Goal: Task Accomplishment & Management: Complete application form

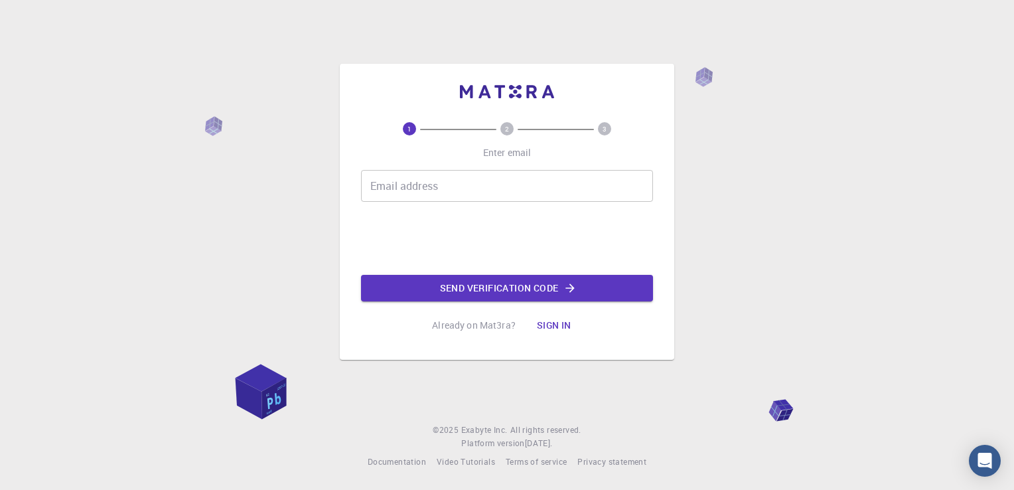
click at [526, 191] on input "Email address" at bounding box center [507, 186] width 292 height 32
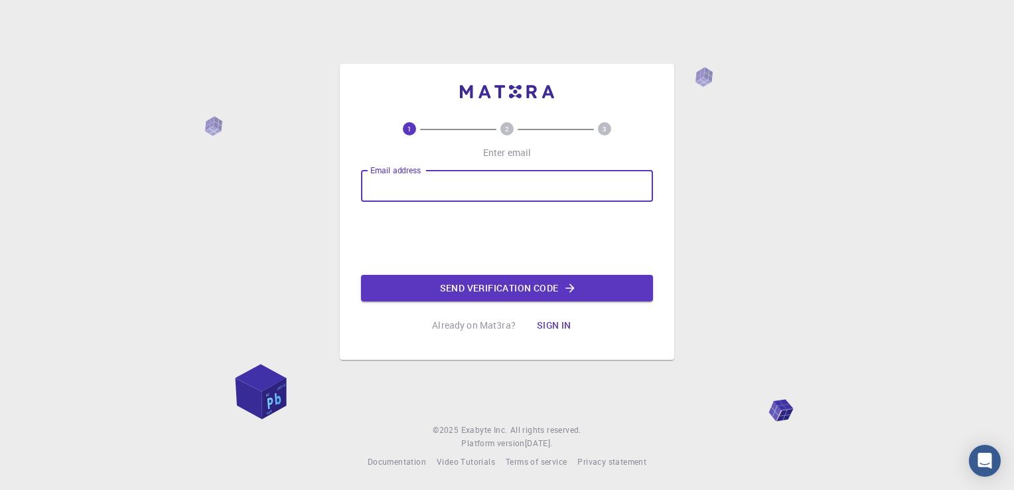
type input "[EMAIL_ADDRESS][PERSON_NAME][DOMAIN_NAME]"
click at [513, 285] on button "Send verification code" at bounding box center [507, 288] width 292 height 27
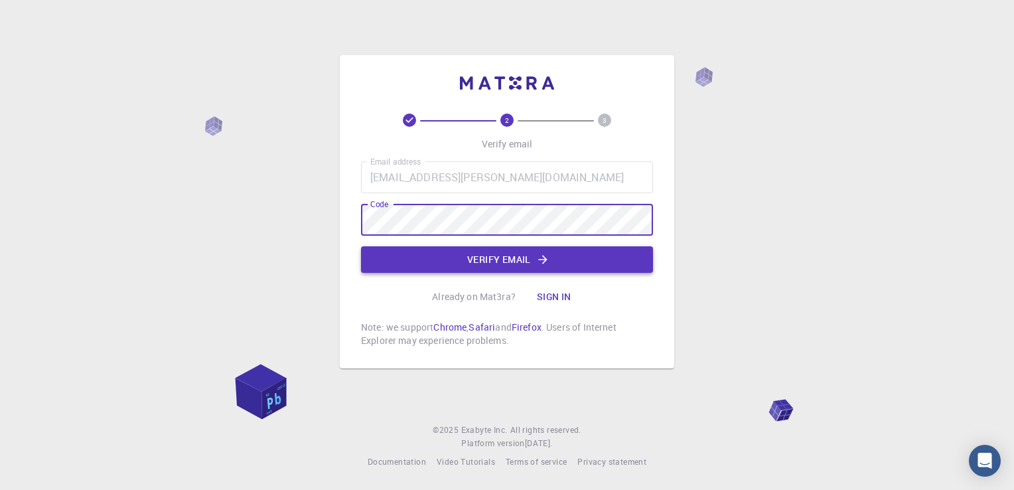
click at [543, 262] on icon "button" at bounding box center [542, 259] width 13 height 13
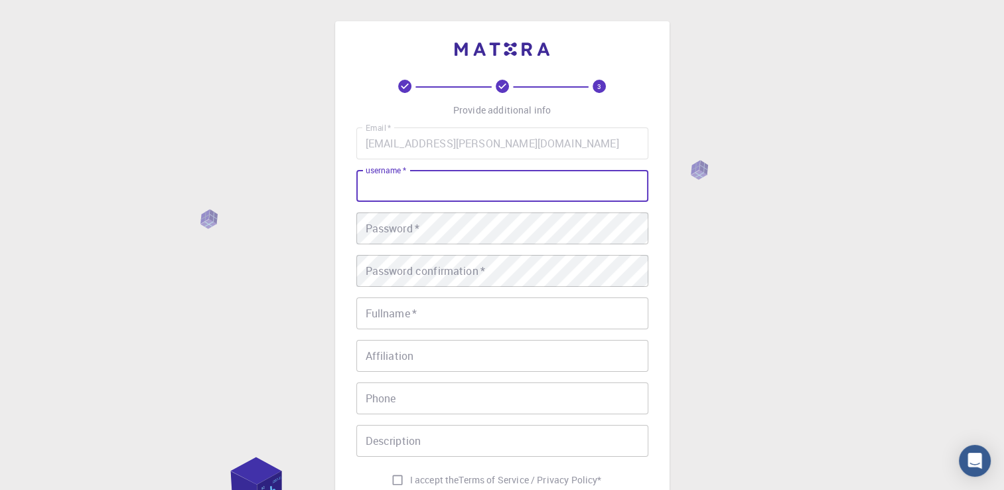
click at [513, 185] on input "username   *" at bounding box center [503, 186] width 292 height 32
type input "German"
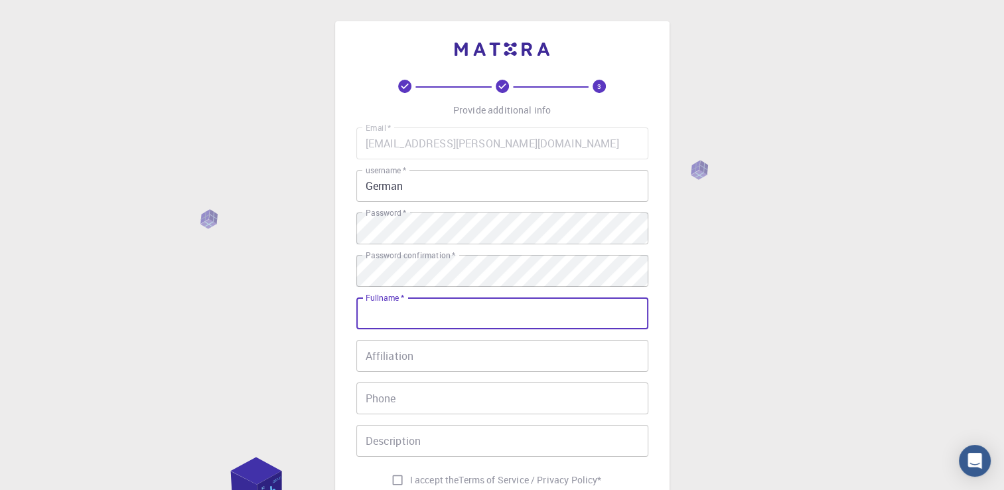
click at [468, 315] on input "Fullname   *" at bounding box center [503, 313] width 292 height 32
type input "[DEMOGRAPHIC_DATA] [PERSON_NAME] [PERSON_NAME]"
type input "[PHONE_NUMBER]"
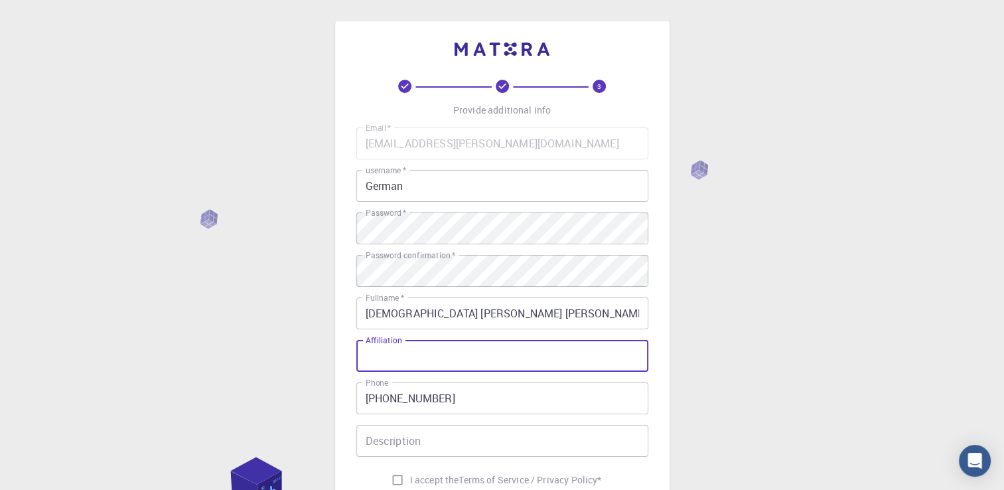
click at [470, 366] on input "Affiliation" at bounding box center [503, 356] width 292 height 32
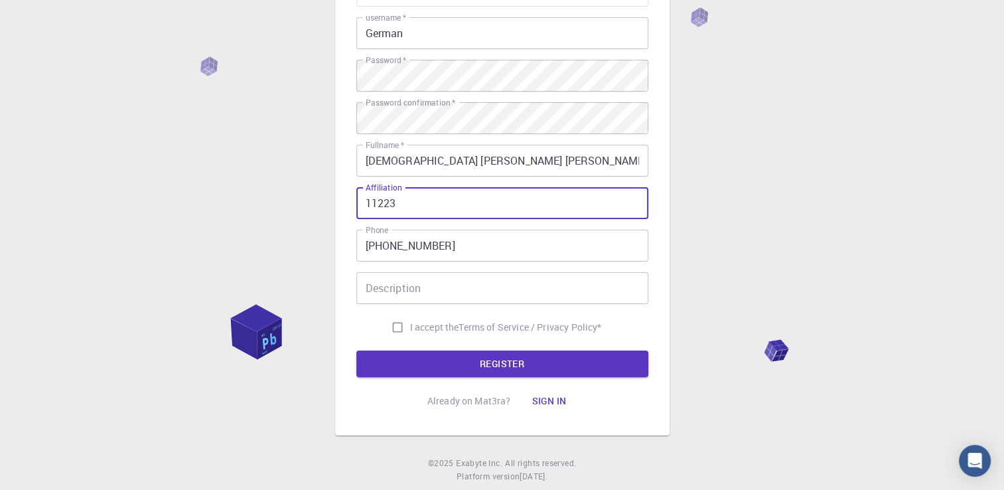
scroll to position [185, 0]
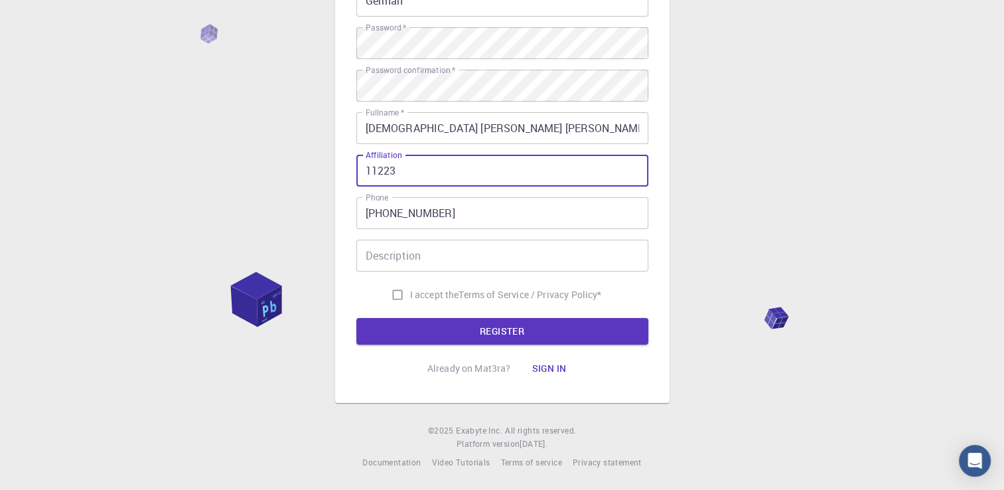
type input "11223"
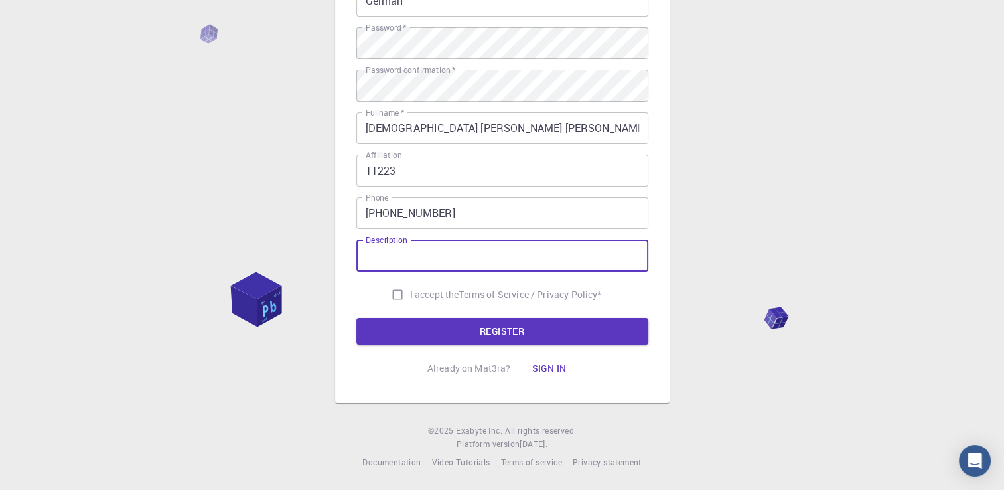
click at [596, 266] on input "Description" at bounding box center [503, 256] width 292 height 32
type input "d"
type input "teacher"
click at [397, 288] on input "I accept the Terms of Service / Privacy Policy *" at bounding box center [397, 294] width 25 height 25
checkbox input "true"
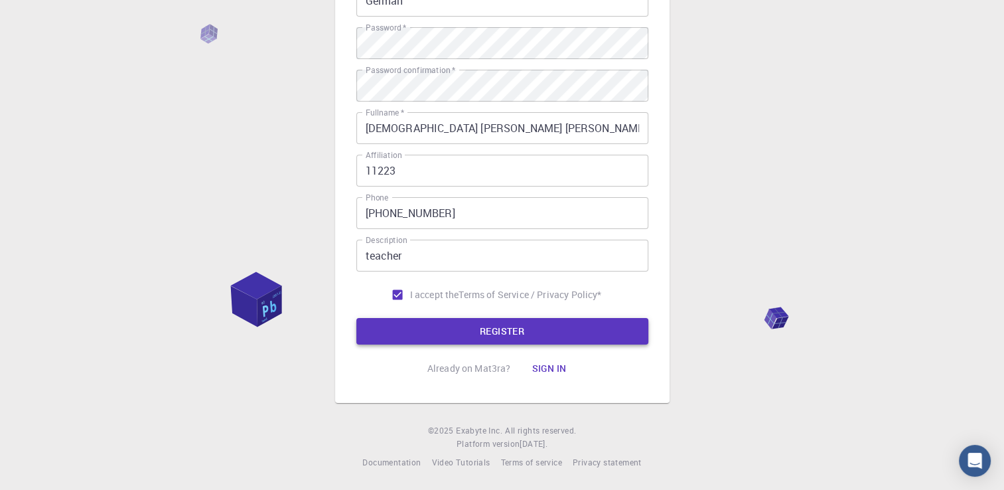
click at [443, 336] on button "REGISTER" at bounding box center [503, 331] width 292 height 27
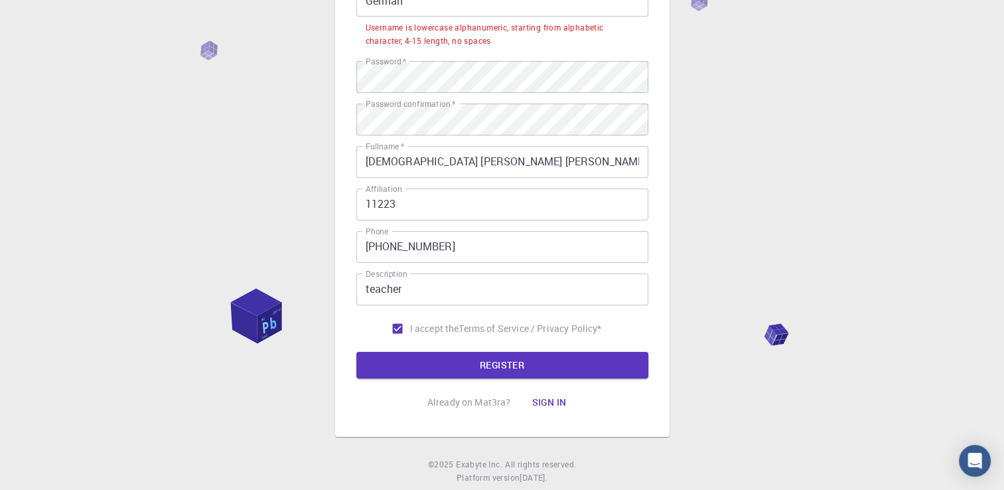
scroll to position [0, 0]
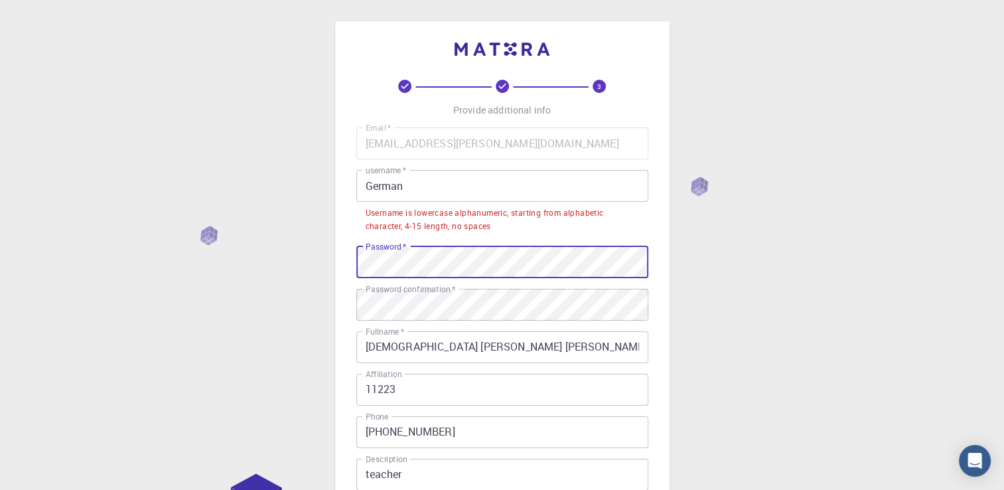
click at [202, 276] on div "3 Provide additional info Email   * [EMAIL_ADDRESS][PERSON_NAME][DOMAIN_NAME] E…" at bounding box center [502, 355] width 1004 height 710
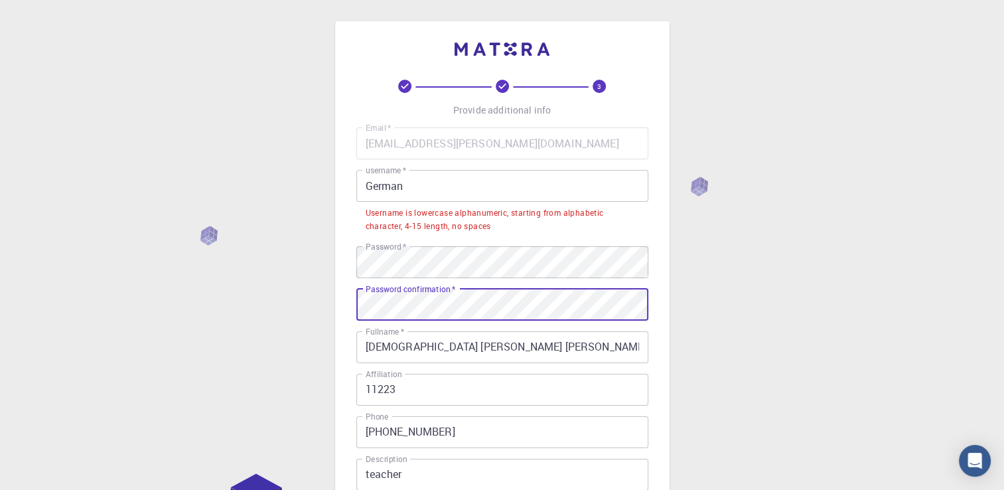
click at [27, 268] on div "3 Provide additional info Email   * [EMAIL_ADDRESS][PERSON_NAME][DOMAIN_NAME] E…" at bounding box center [502, 355] width 1004 height 710
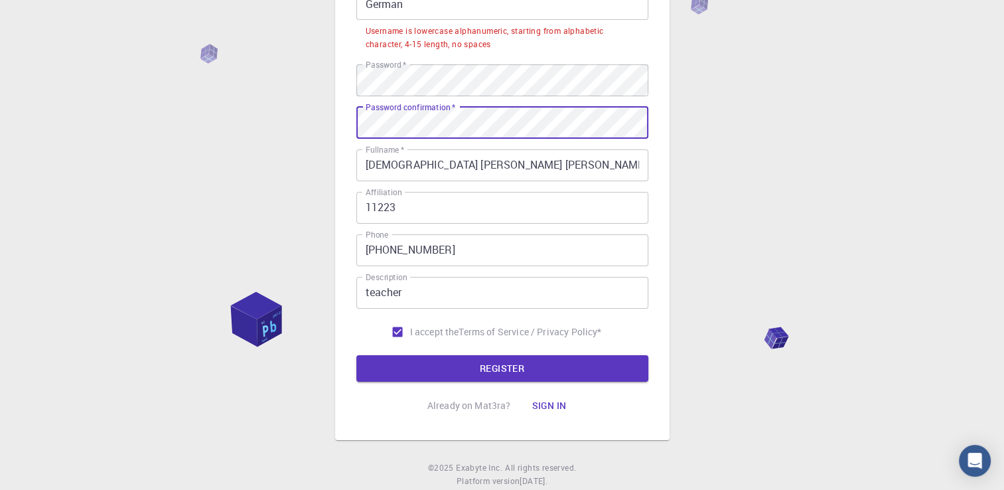
scroll to position [219, 0]
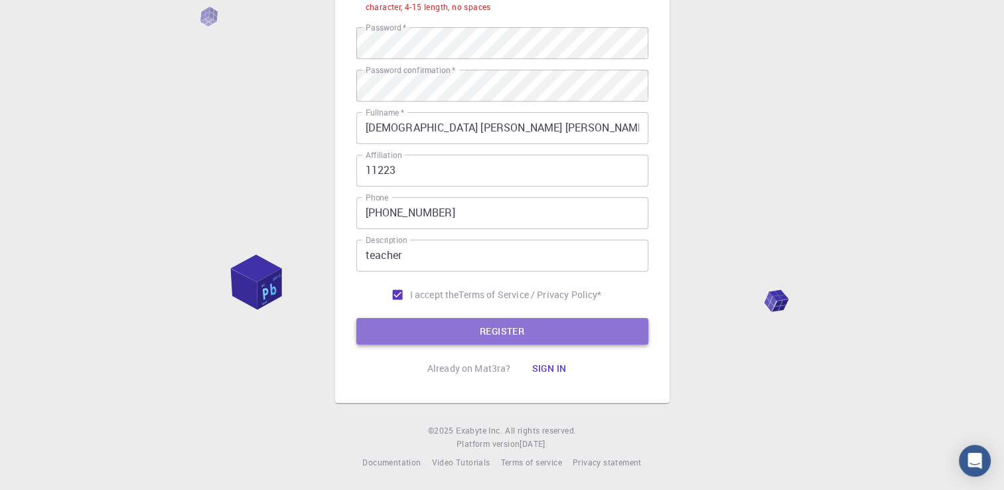
click at [583, 336] on button "REGISTER" at bounding box center [503, 331] width 292 height 27
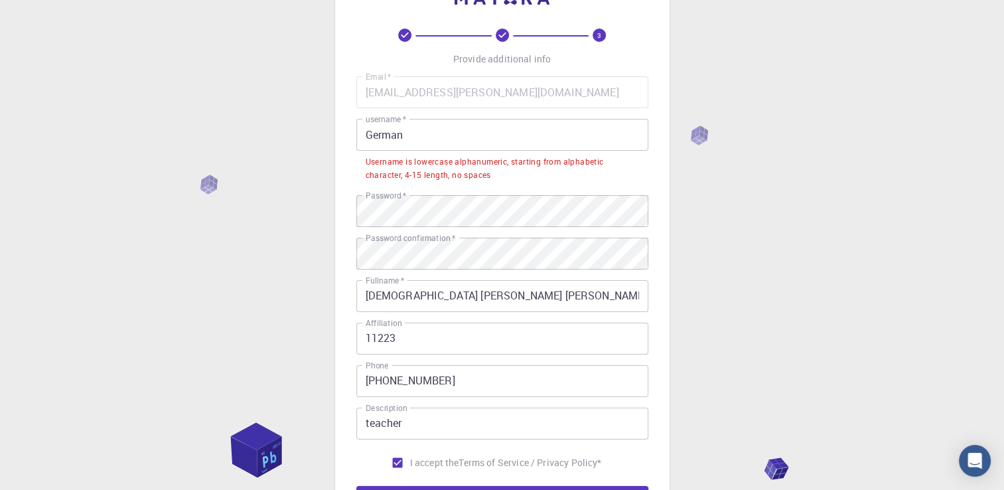
scroll to position [47, 0]
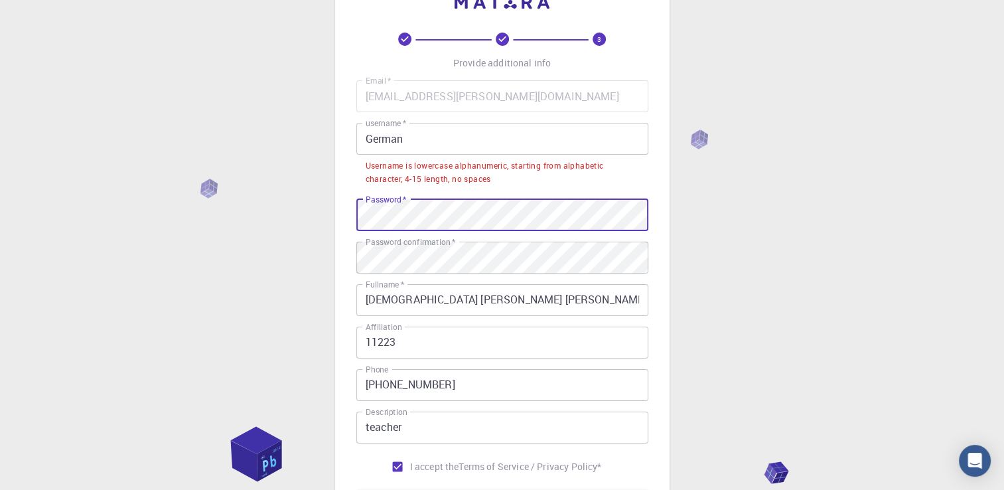
click at [121, 219] on div "3 Provide additional info Email   * [EMAIL_ADDRESS][PERSON_NAME][DOMAIN_NAME] E…" at bounding box center [502, 308] width 1004 height 710
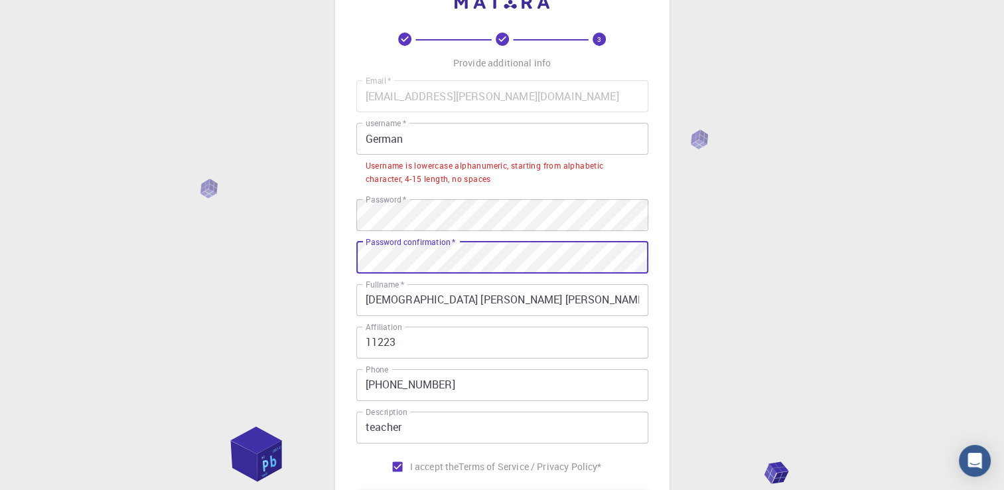
click at [77, 228] on div "3 Provide additional info Email   * [EMAIL_ADDRESS][PERSON_NAME][DOMAIN_NAME] E…" at bounding box center [502, 308] width 1004 height 710
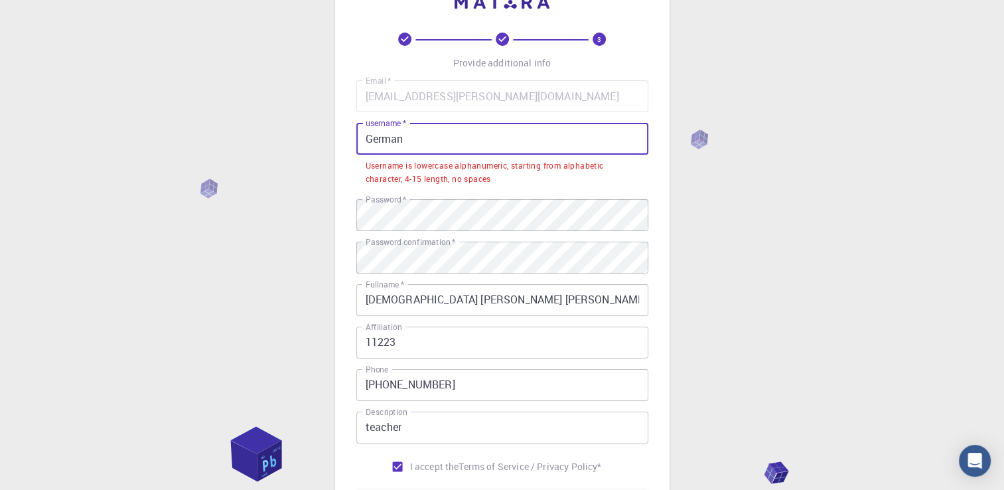
click at [431, 139] on input "German" at bounding box center [503, 139] width 292 height 32
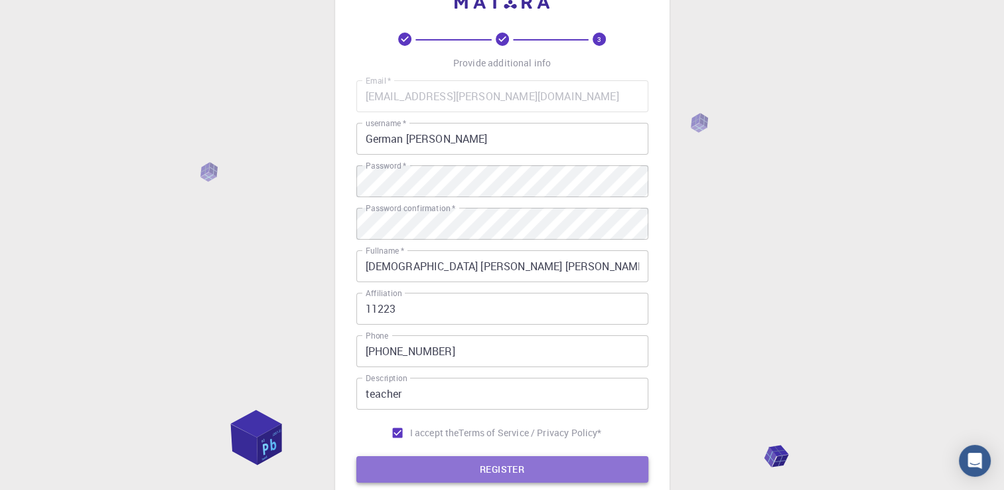
click at [584, 470] on button "REGISTER" at bounding box center [503, 469] width 292 height 27
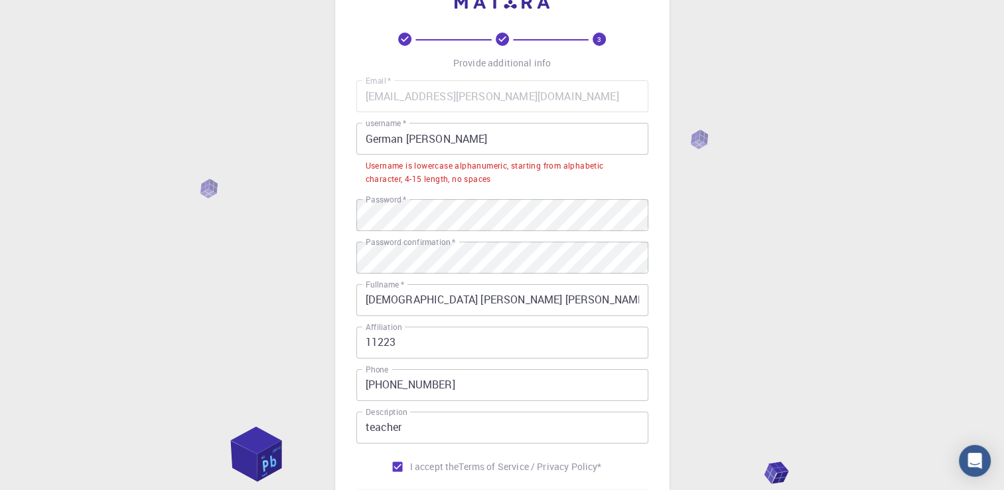
click at [437, 135] on input "German [PERSON_NAME]" at bounding box center [503, 139] width 292 height 32
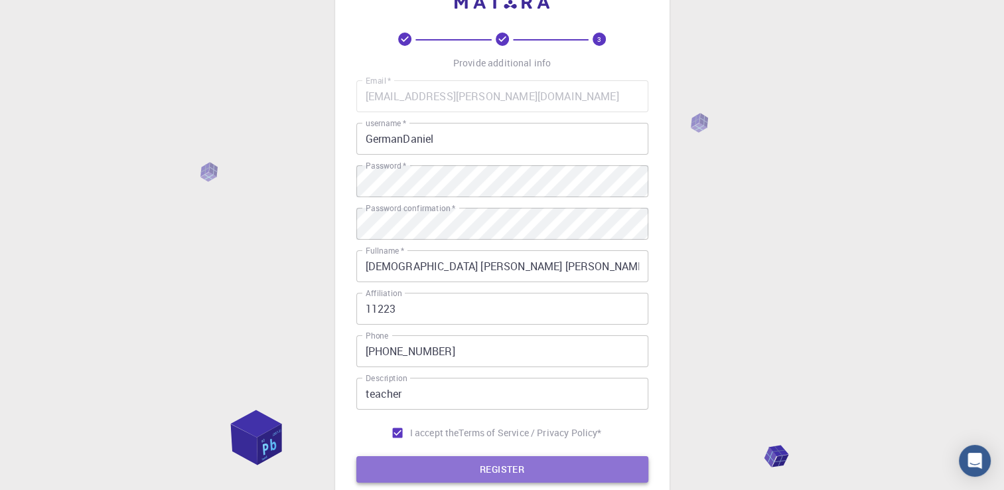
click at [594, 469] on button "REGISTER" at bounding box center [503, 469] width 292 height 27
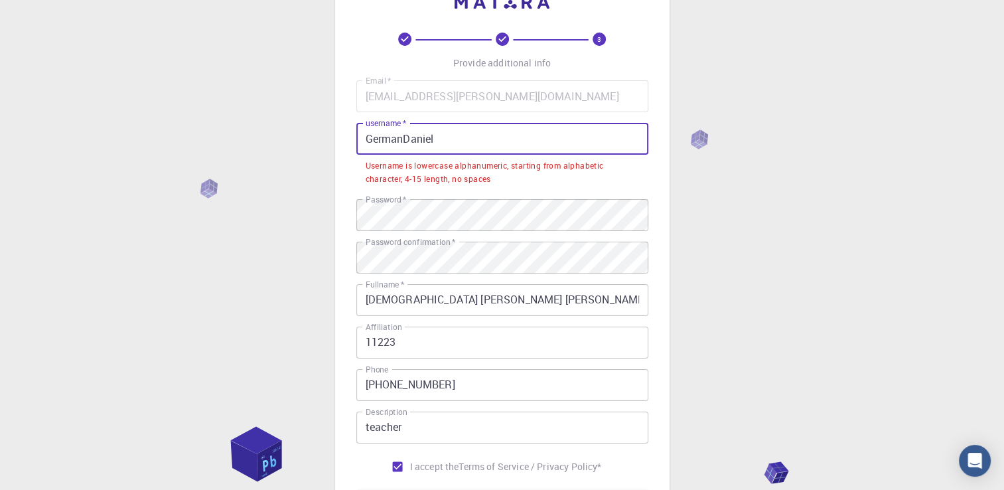
click at [499, 133] on input "GermanDaniel" at bounding box center [503, 139] width 292 height 32
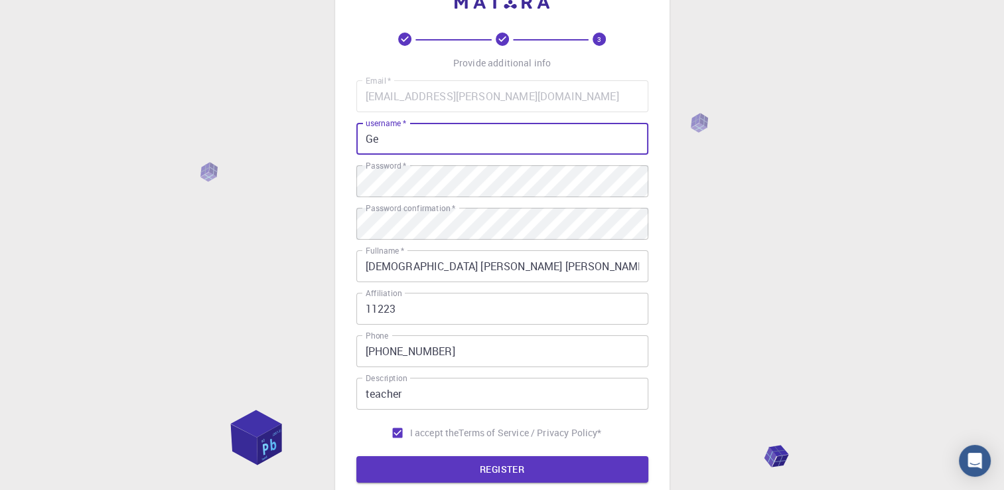
type input "G"
click at [613, 469] on button "REGISTER" at bounding box center [503, 469] width 292 height 27
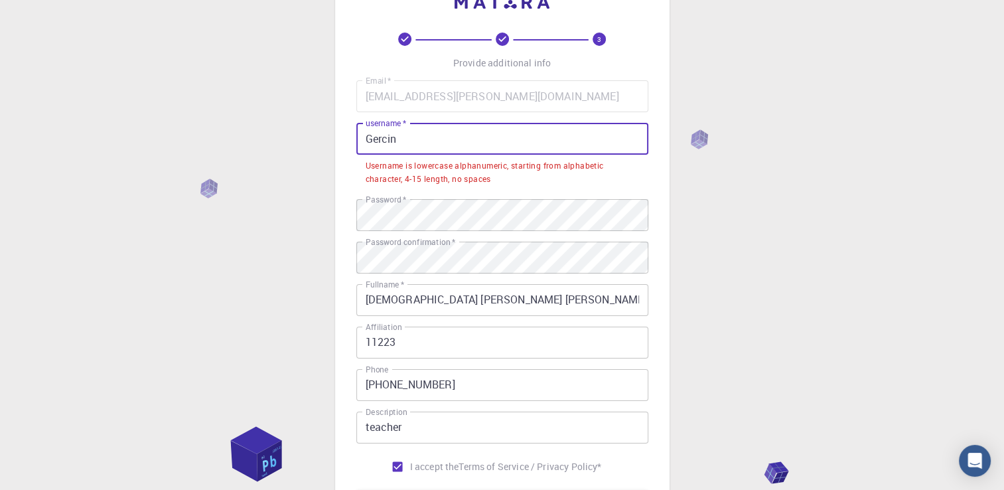
click at [435, 147] on input "Gercin" at bounding box center [503, 139] width 292 height 32
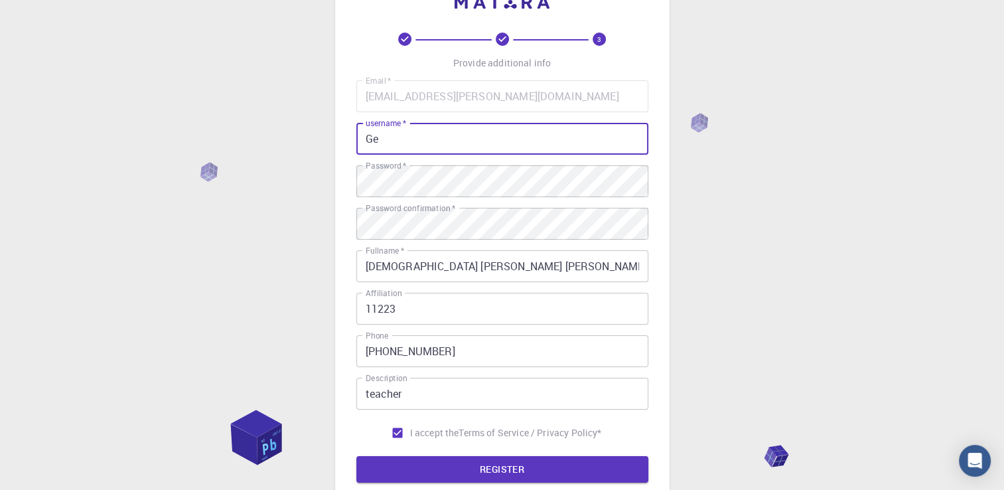
type input "G"
type input "German.Carrsco"
click at [507, 471] on button "REGISTER" at bounding box center [503, 469] width 292 height 27
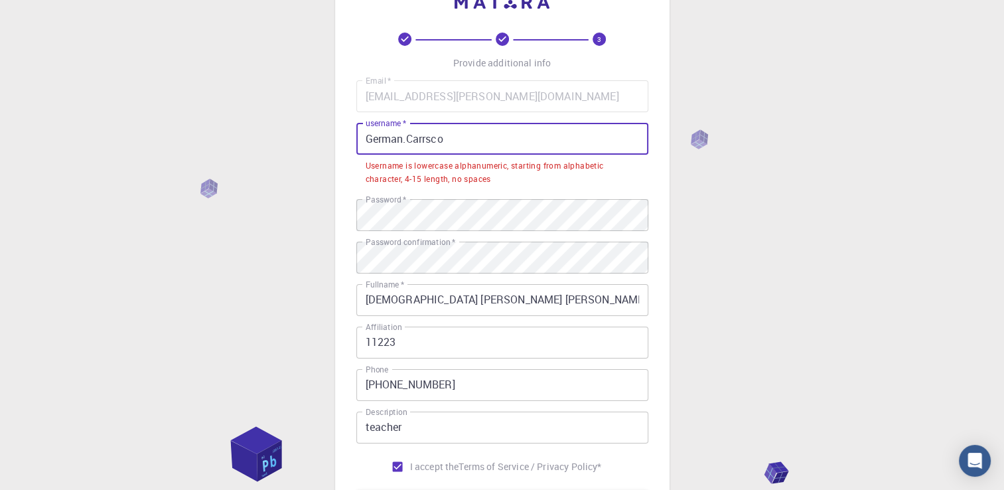
drag, startPoint x: 483, startPoint y: 147, endPoint x: 114, endPoint y: 123, distance: 369.2
click at [114, 123] on div "3 Provide additional info Email   * [EMAIL_ADDRESS][PERSON_NAME][DOMAIN_NAME] E…" at bounding box center [502, 308] width 1004 height 710
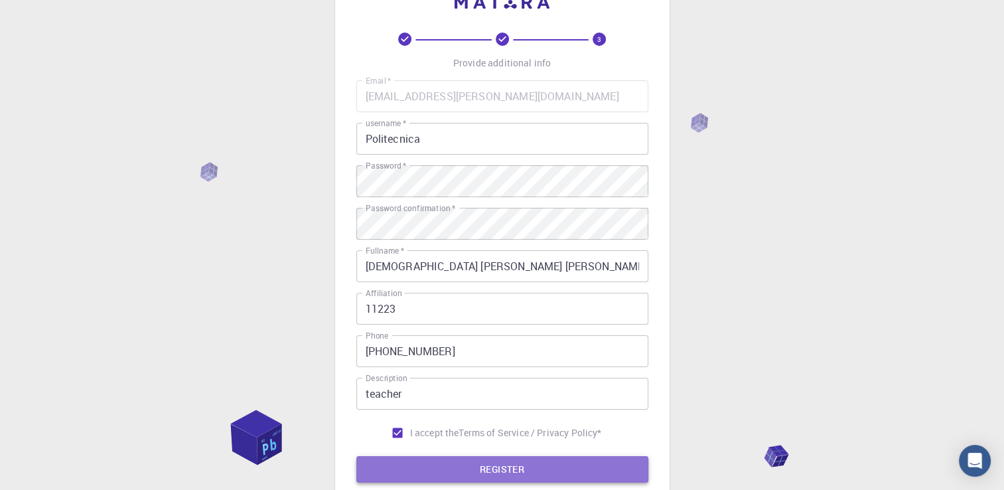
click at [462, 469] on button "REGISTER" at bounding box center [503, 469] width 292 height 27
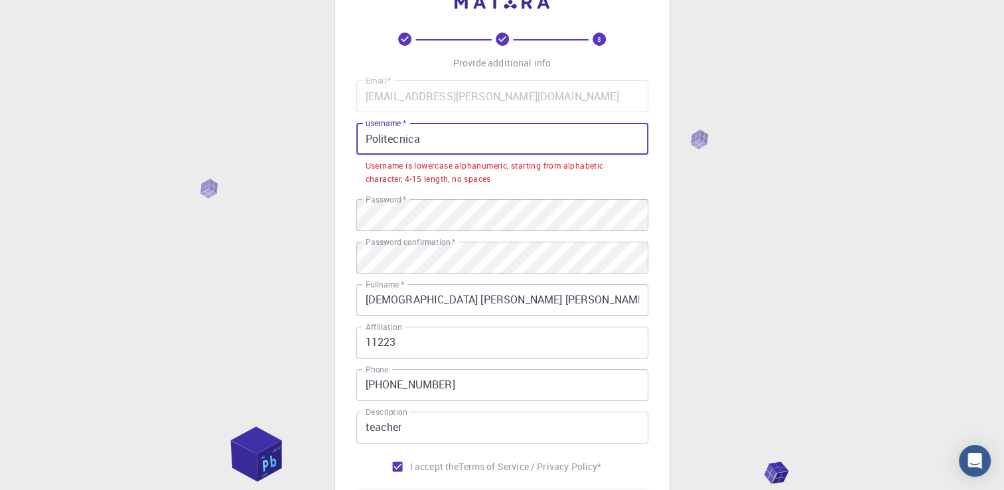
drag, startPoint x: 444, startPoint y: 147, endPoint x: 151, endPoint y: 133, distance: 293.1
click at [151, 133] on div "3 Provide additional info Email   * [EMAIL_ADDRESS][PERSON_NAME][DOMAIN_NAME] E…" at bounding box center [502, 308] width 1004 height 710
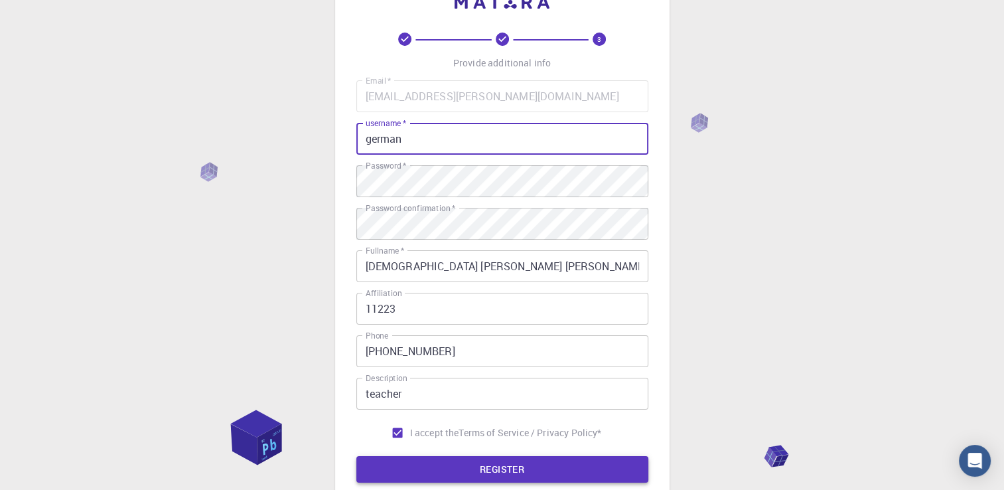
type input "german"
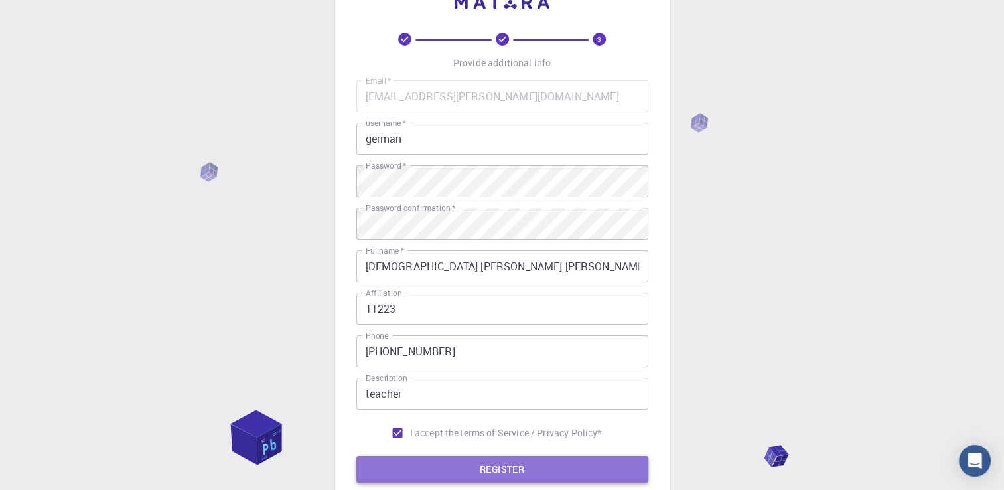
click at [531, 461] on button "REGISTER" at bounding box center [503, 469] width 292 height 27
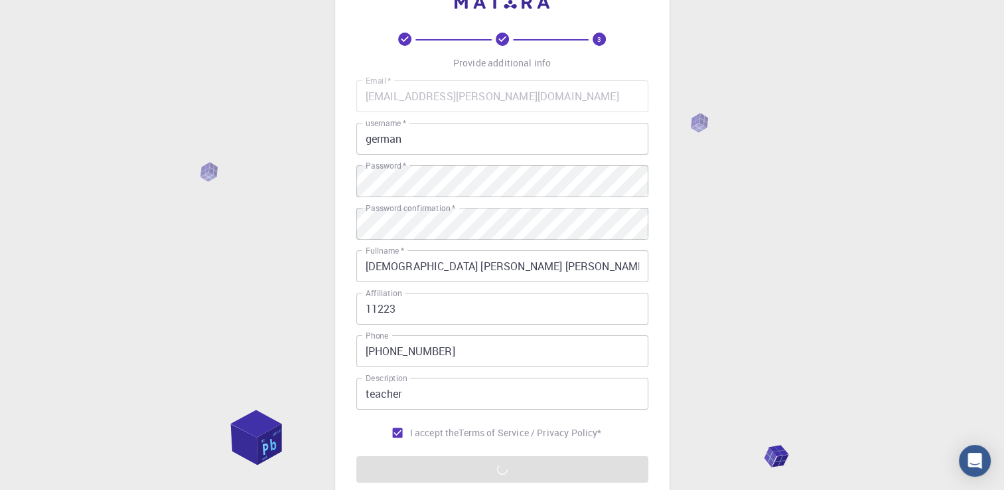
scroll to position [185, 0]
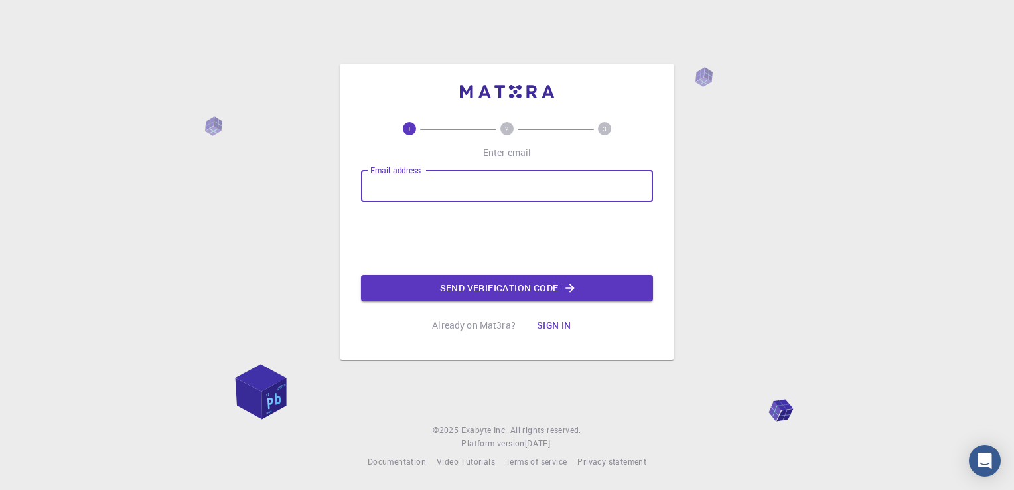
click at [465, 187] on input "Email address" at bounding box center [507, 186] width 292 height 32
type input "german_daniel11@yahoo.es"
drag, startPoint x: 554, startPoint y: 183, endPoint x: 253, endPoint y: 238, distance: 306.4
click at [253, 238] on div "1 2 3 Enter email Email address german_daniel11@yahoo.es Email address Send ver…" at bounding box center [507, 245] width 1014 height 490
click at [318, 234] on div "1 2 3 Enter email Email address german_daniel11@yahoo.es Email address Send ver…" at bounding box center [507, 245] width 1014 height 490
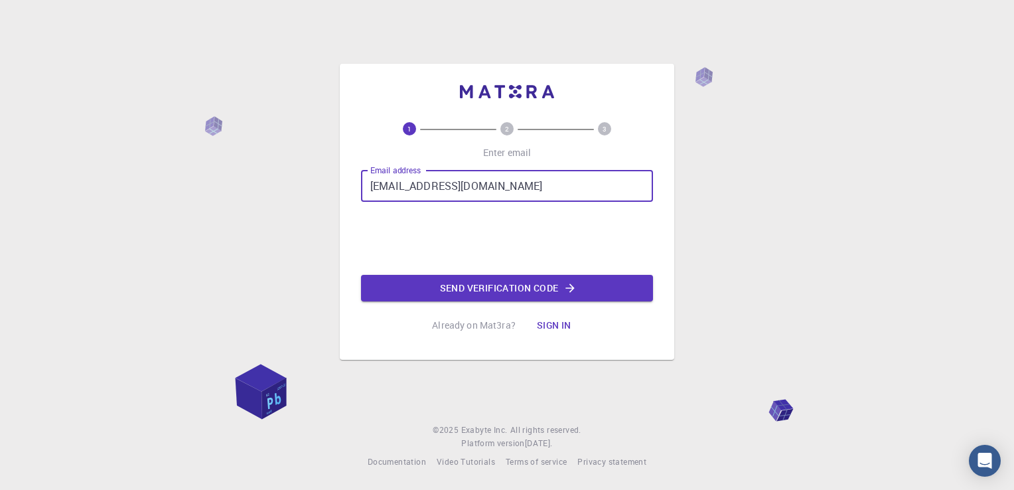
drag, startPoint x: 526, startPoint y: 191, endPoint x: 120, endPoint y: 242, distance: 408.8
click at [120, 242] on div "1 2 3 Enter email Email address german_daniel11@yahoo.es Email address Send ver…" at bounding box center [507, 245] width 1014 height 490
click at [475, 177] on input "Email address" at bounding box center [507, 186] width 292 height 32
type input "[EMAIL_ADDRESS][PERSON_NAME][DOMAIN_NAME]"
click at [504, 289] on button "Send verification code" at bounding box center [507, 288] width 292 height 27
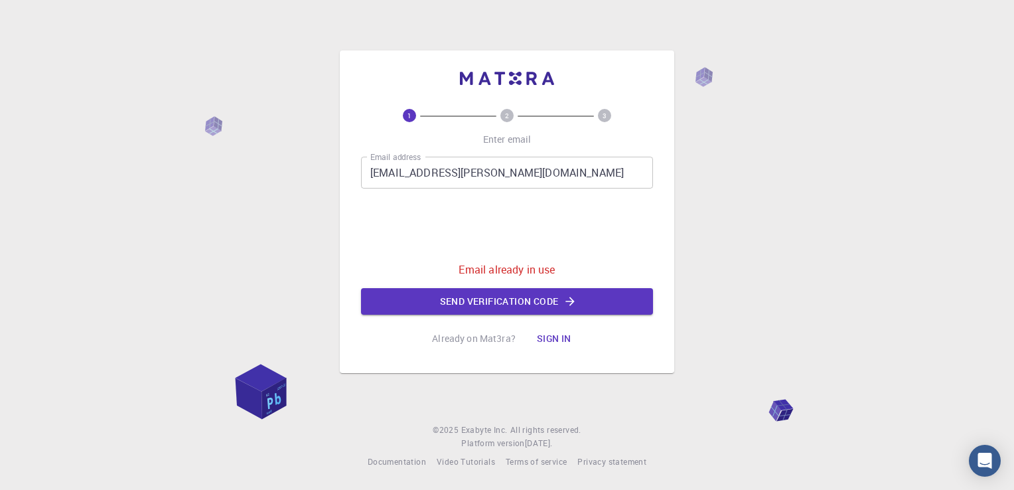
click at [653, 268] on div "1 2 3 Enter email Email address german.carrasco@uph.edu.hn Email address 0cAFcW…" at bounding box center [507, 211] width 335 height 323
click at [550, 331] on button "Sign in" at bounding box center [554, 338] width 56 height 27
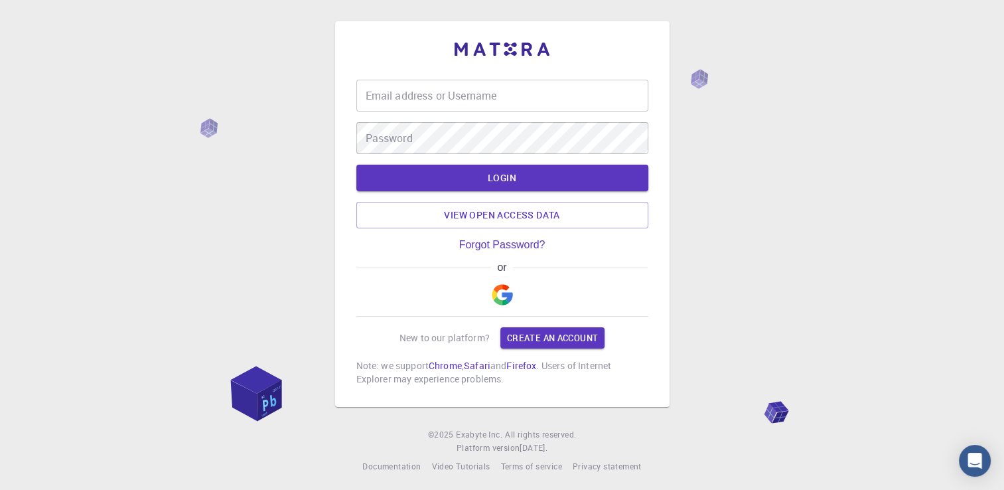
click at [504, 78] on div "Email address or Username Email address or Username Password Password LOGIN Vie…" at bounding box center [503, 213] width 292 height 343
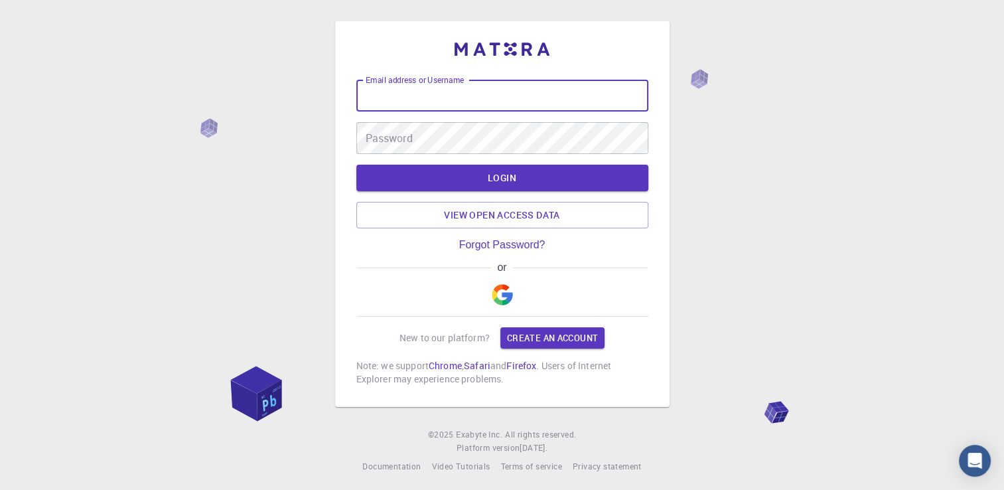
click at [506, 82] on input "Email address or Username" at bounding box center [503, 96] width 292 height 32
type input "[EMAIL_ADDRESS][PERSON_NAME][DOMAIN_NAME]"
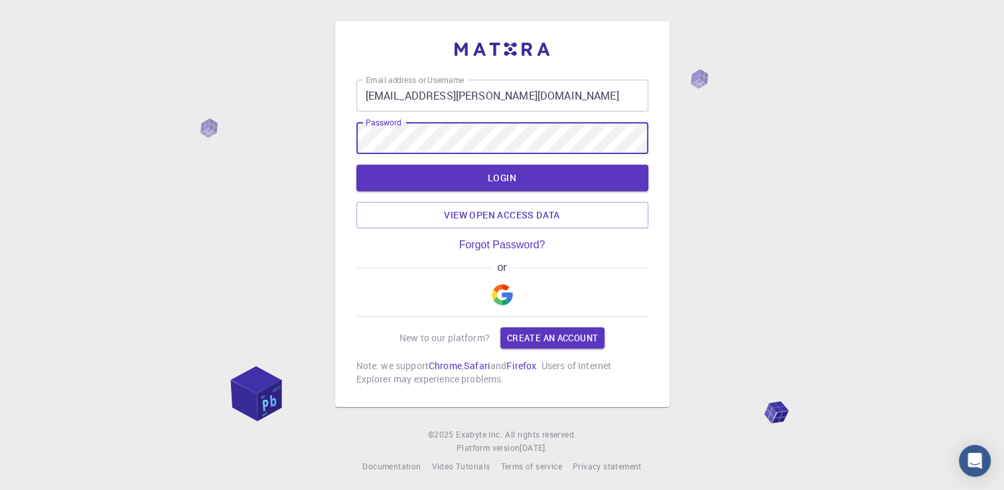
click at [357, 165] on button "LOGIN" at bounding box center [503, 178] width 292 height 27
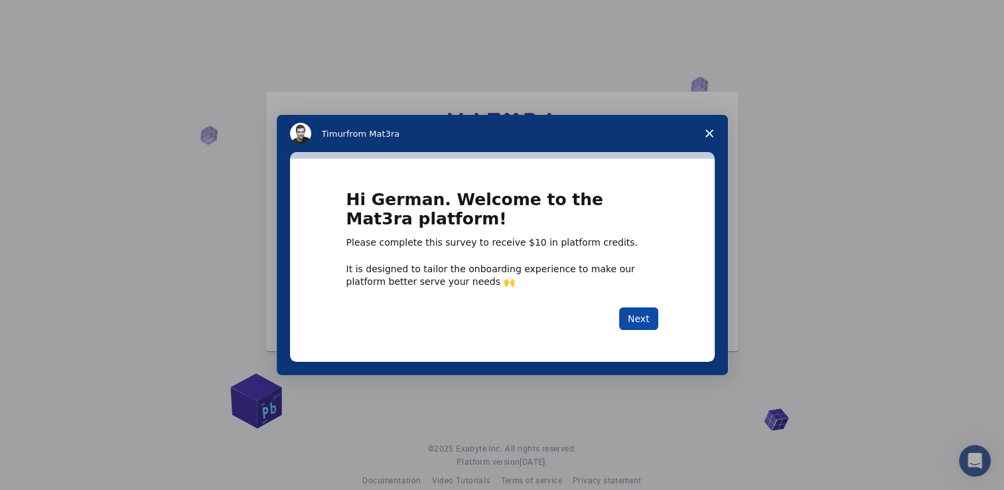
click at [648, 320] on button "Next" at bounding box center [638, 318] width 39 height 23
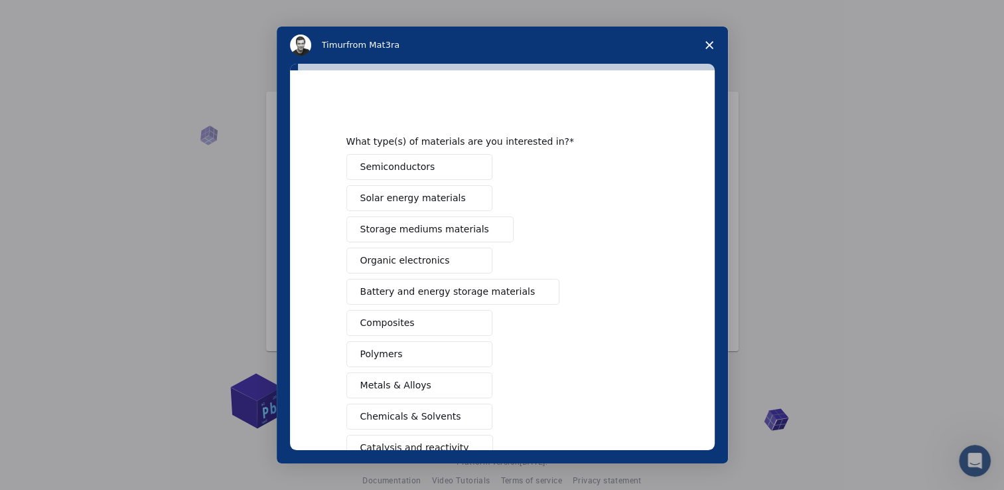
click at [711, 46] on icon "Close survey" at bounding box center [710, 45] width 8 height 8
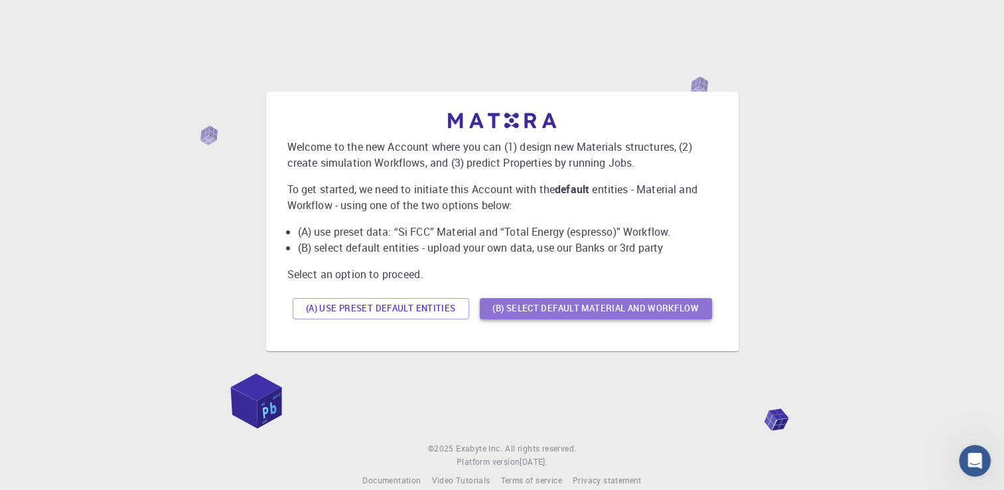
click at [590, 311] on button "(B) Select default material and workflow" at bounding box center [596, 308] width 232 height 21
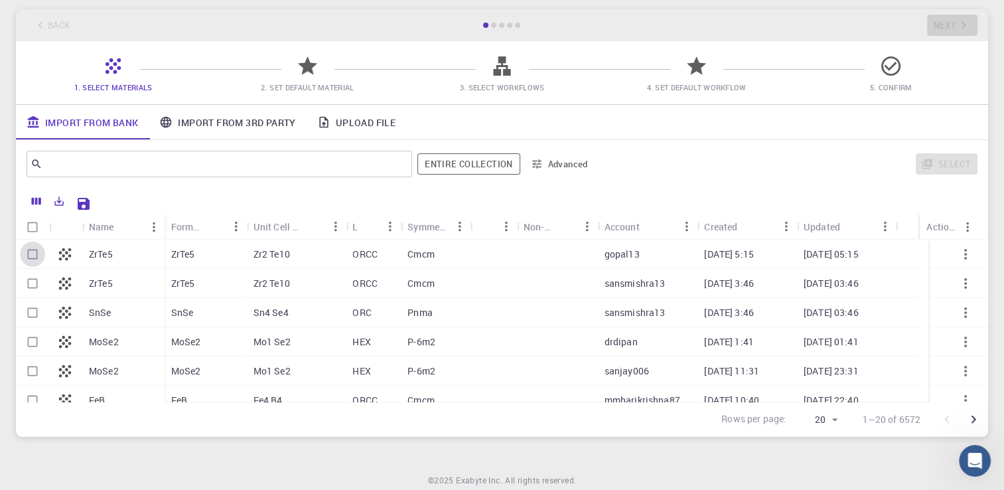
click at [37, 255] on input "Select row" at bounding box center [32, 254] width 25 height 25
checkbox input "true"
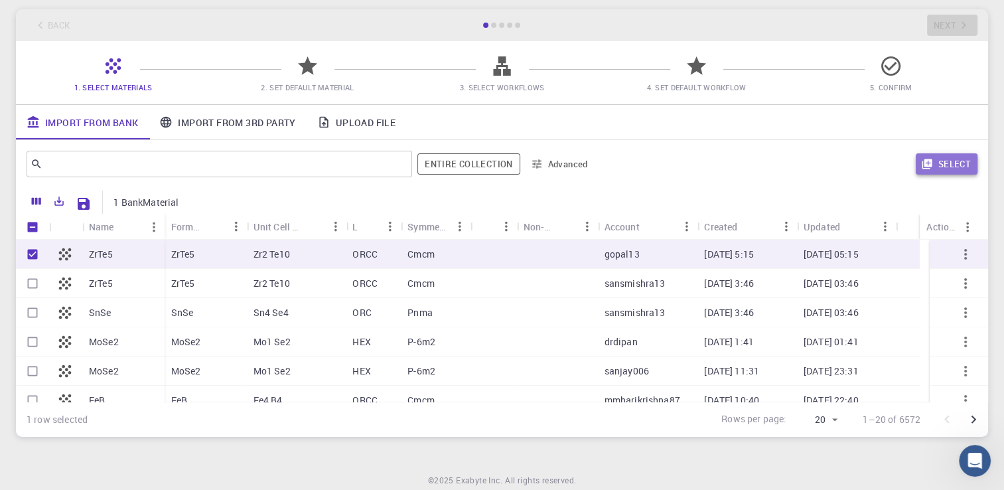
click at [932, 162] on icon "button" at bounding box center [927, 164] width 10 height 10
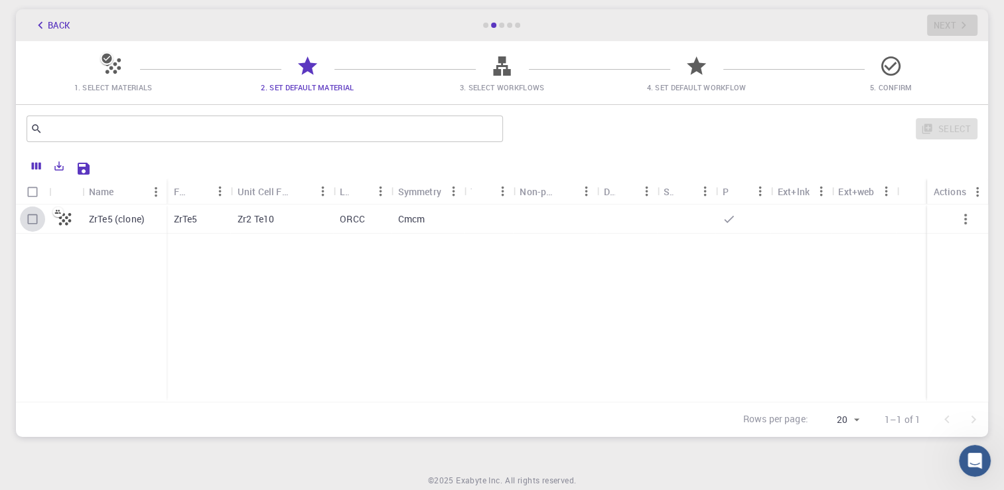
click at [29, 219] on input "Select row" at bounding box center [32, 218] width 25 height 25
checkbox input "true"
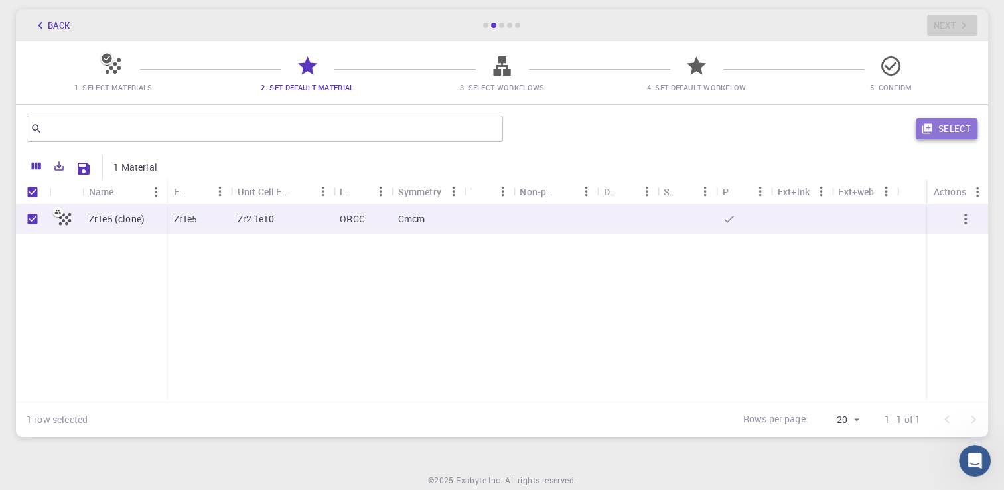
click at [976, 119] on button "Select" at bounding box center [947, 128] width 62 height 21
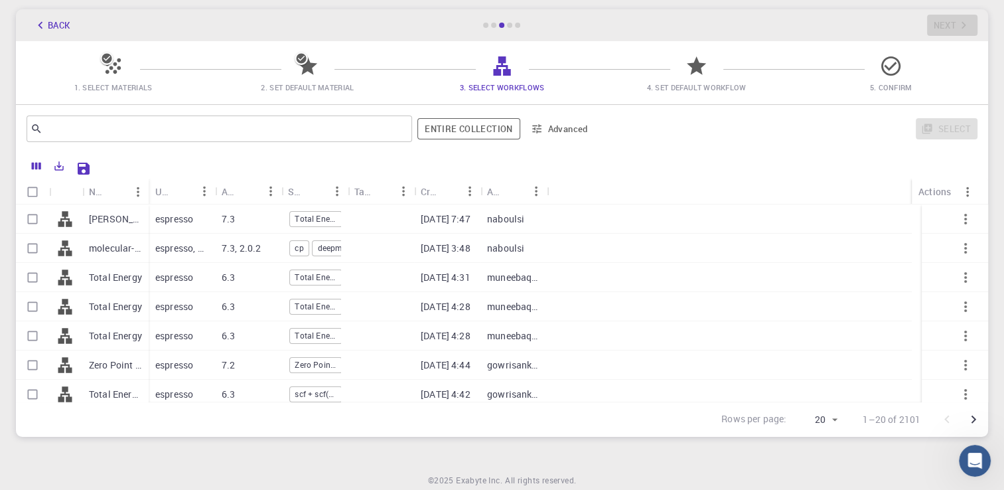
click at [327, 301] on span "Total Energy" at bounding box center [316, 306] width 52 height 11
checkbox input "true"
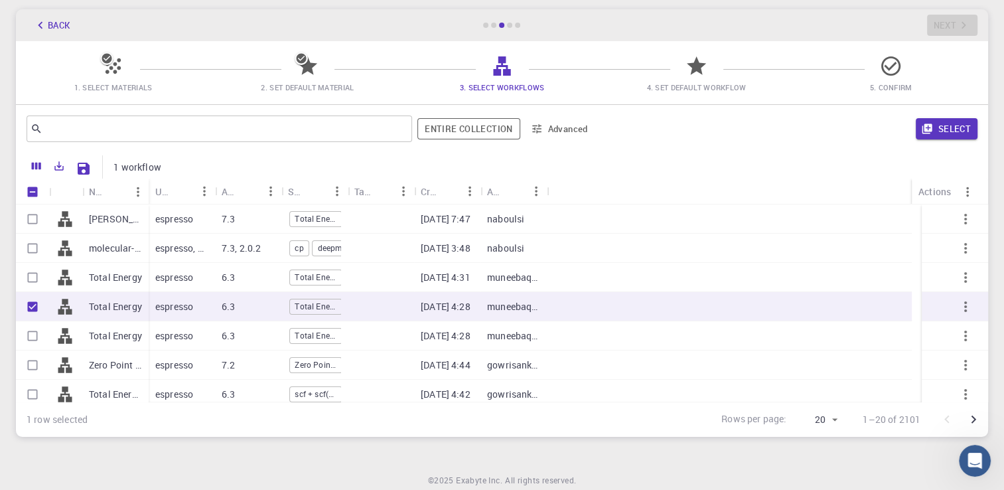
scroll to position [0, 3]
click at [685, 239] on div at bounding box center [729, 248] width 365 height 29
checkbox input "true"
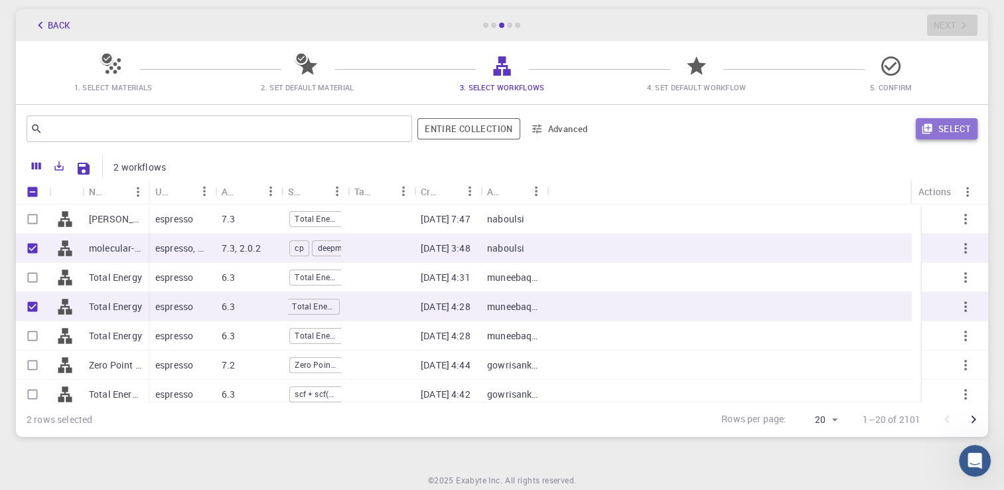
click at [955, 137] on button "Select" at bounding box center [947, 128] width 62 height 21
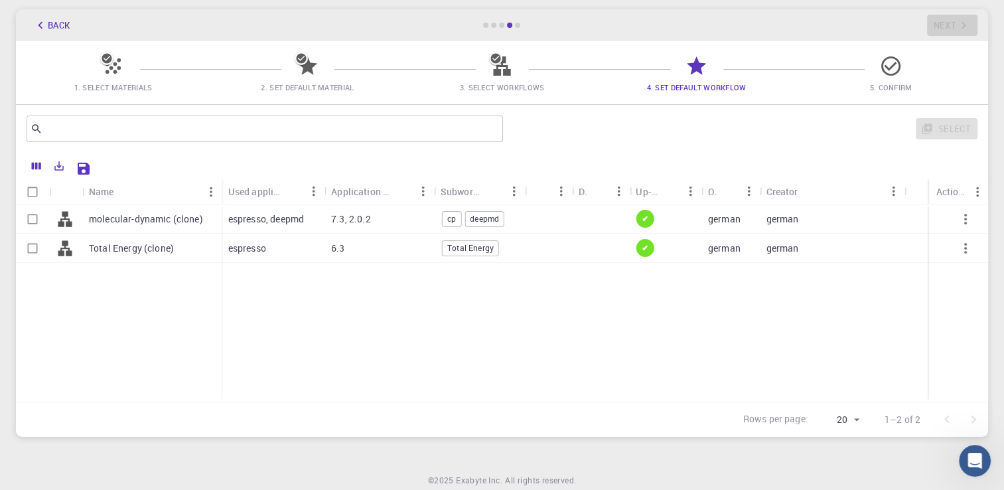
click at [621, 216] on div at bounding box center [601, 218] width 58 height 29
checkbox input "true"
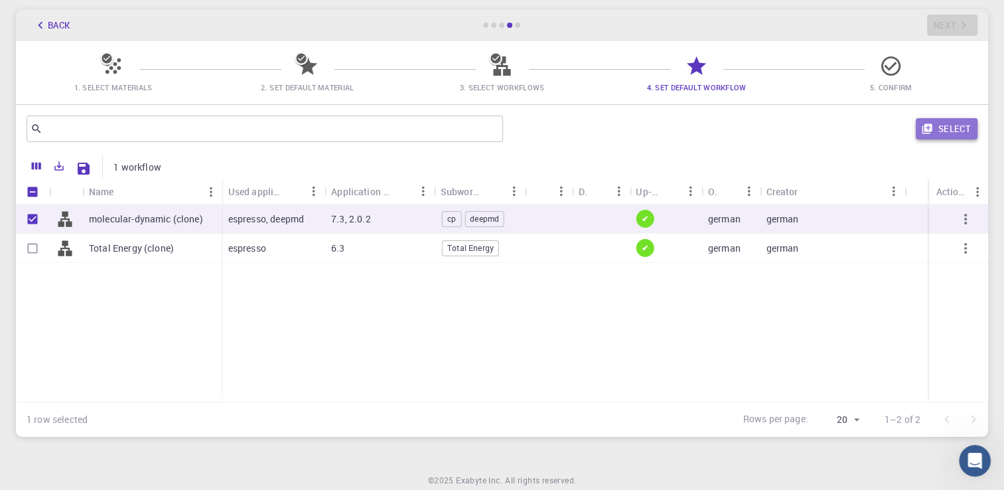
click at [953, 127] on button "Select" at bounding box center [947, 128] width 62 height 21
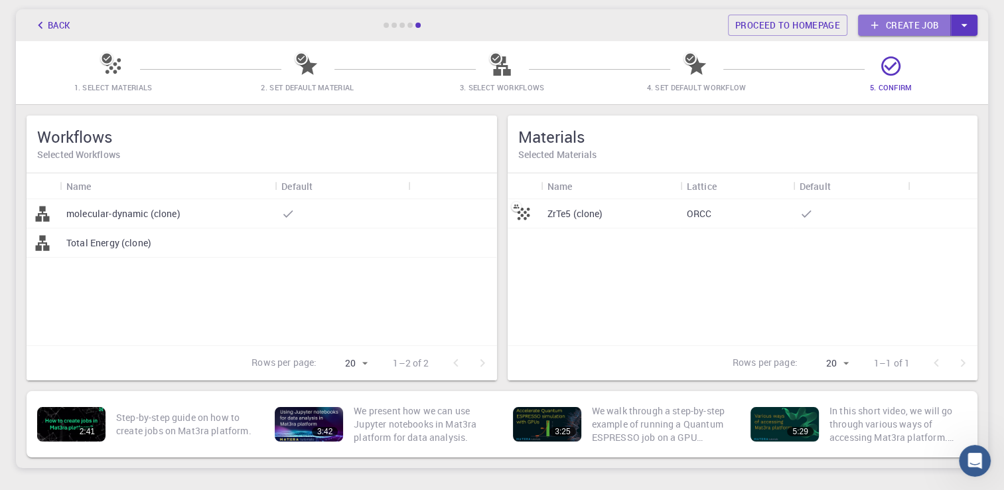
click at [897, 16] on link "Create job" at bounding box center [904, 25] width 93 height 21
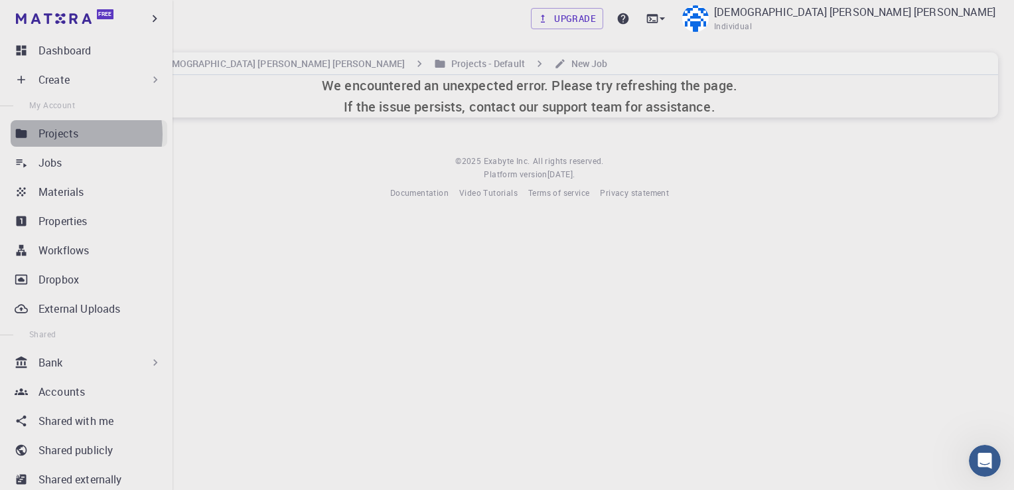
click at [70, 134] on p "Projects" at bounding box center [59, 133] width 40 height 16
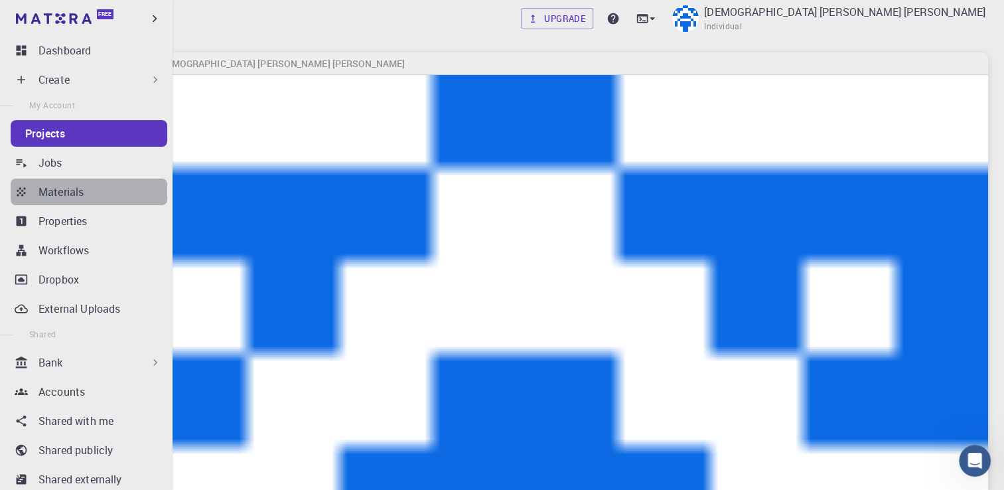
click at [88, 202] on link "Materials" at bounding box center [89, 192] width 157 height 27
